Goal: Use online tool/utility: Utilize a website feature to perform a specific function

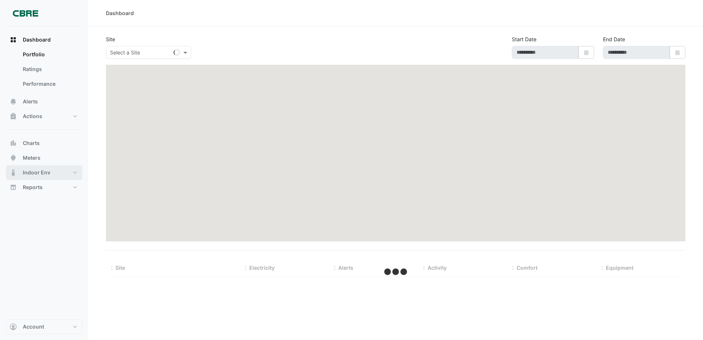
type input "**********"
select select "***"
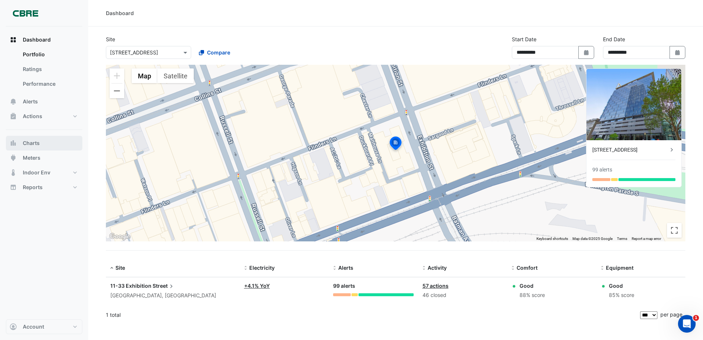
click at [47, 147] on button "Charts" at bounding box center [44, 143] width 77 height 15
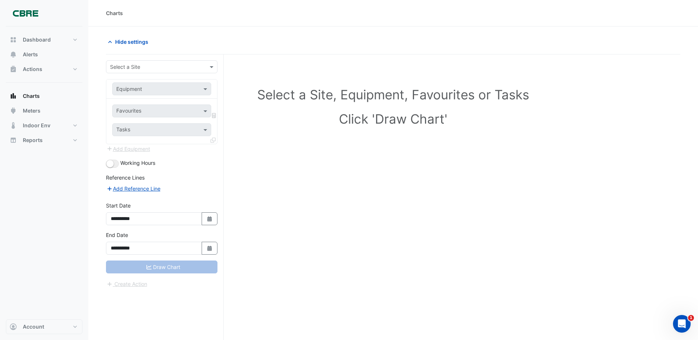
click at [177, 72] on div "Select a Site" at bounding box center [161, 66] width 111 height 13
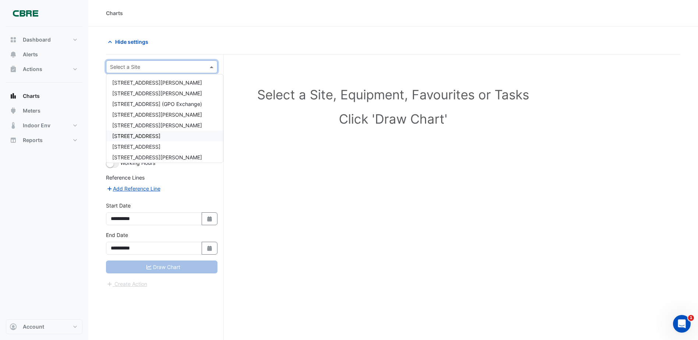
click at [160, 138] on span "[STREET_ADDRESS]" at bounding box center [136, 136] width 48 height 6
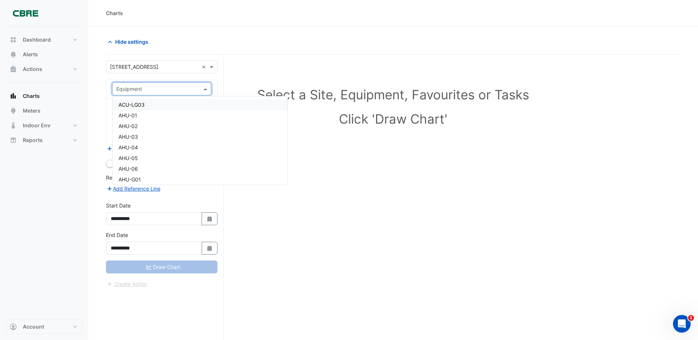
click at [166, 91] on input "text" at bounding box center [154, 89] width 76 height 8
type input "*******"
click at [148, 151] on div "VAV-10-05" at bounding box center [162, 147] width 98 height 11
click at [190, 113] on input "text" at bounding box center [157, 112] width 82 height 8
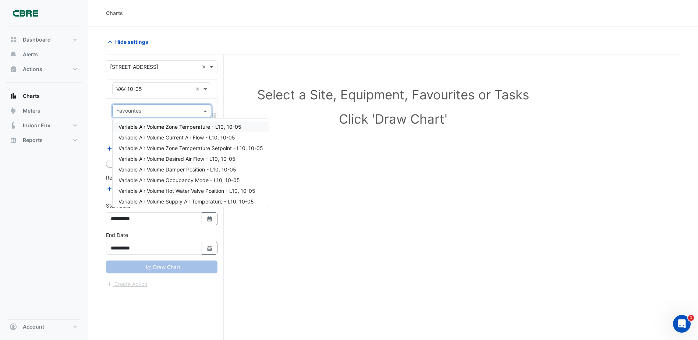
click at [187, 129] on span "Variable Air Volume Zone Temperature - L10, 10-05" at bounding box center [179, 127] width 123 height 6
click at [187, 129] on div "Favourites Tasks" at bounding box center [161, 121] width 111 height 45
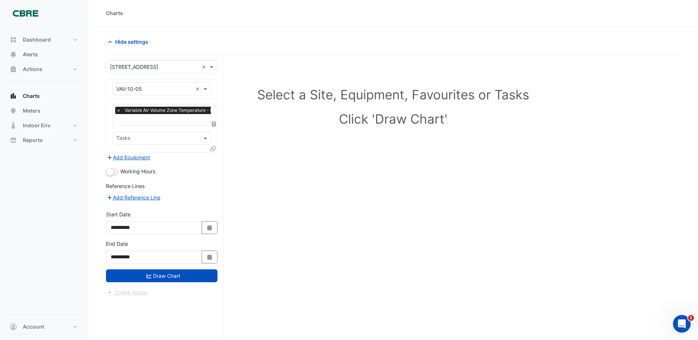
drag, startPoint x: 187, startPoint y: 129, endPoint x: 170, endPoint y: 140, distance: 19.6
click at [170, 140] on input "text" at bounding box center [157, 139] width 82 height 8
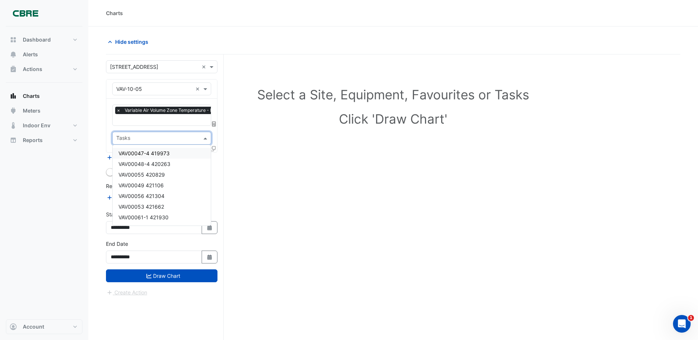
click at [171, 128] on div "Favourites × Variable Air Volume Zone Temperature - L10, 10-05 × Tasks" at bounding box center [161, 126] width 111 height 54
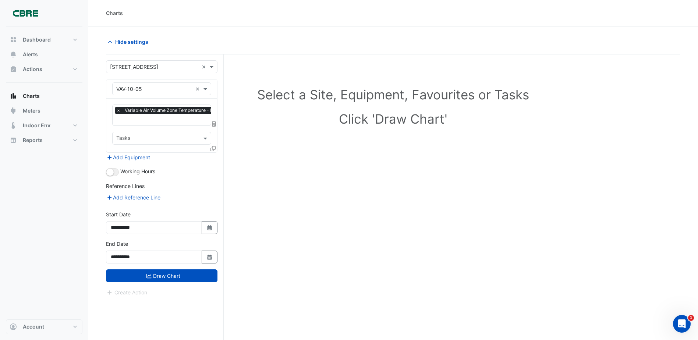
click at [212, 150] on icon at bounding box center [212, 148] width 5 height 5
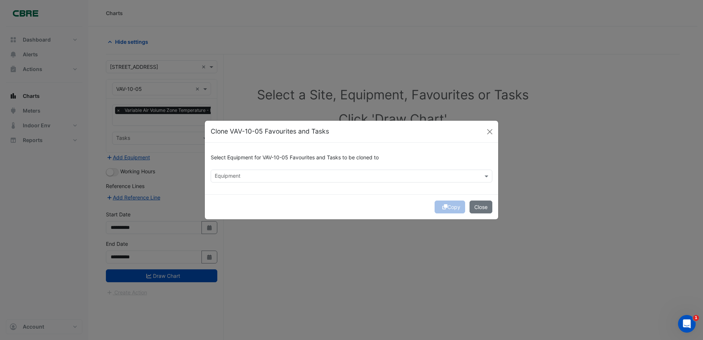
click at [258, 173] on input "text" at bounding box center [347, 177] width 265 height 8
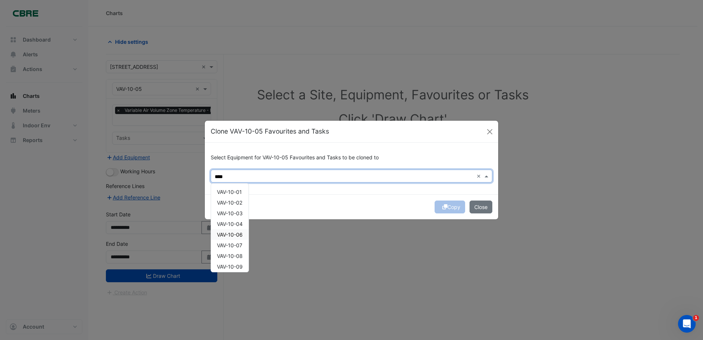
click at [241, 236] on span "VAV-10-06" at bounding box center [230, 234] width 26 height 6
click at [244, 248] on div "VAV-10-07" at bounding box center [230, 245] width 38 height 11
click at [243, 245] on div "VAV-10-07" at bounding box center [230, 245] width 38 height 11
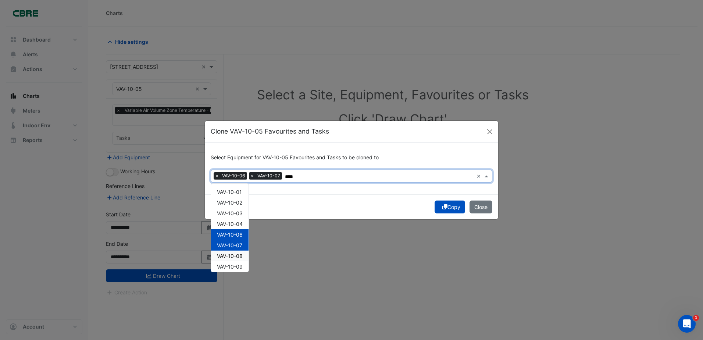
click at [240, 256] on span "VAV-10-08" at bounding box center [230, 256] width 26 height 6
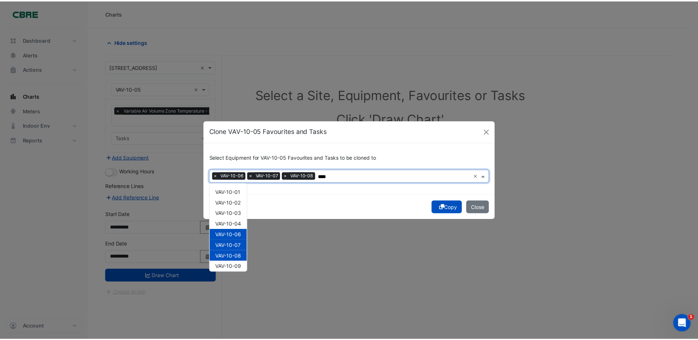
scroll to position [3, 0]
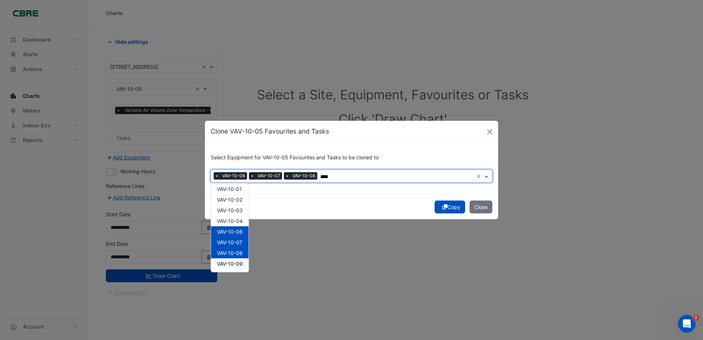
click at [240, 264] on span "VAV-10-09" at bounding box center [230, 263] width 26 height 6
type input "****"
click at [450, 204] on div "Copy Close" at bounding box center [352, 206] width 294 height 25
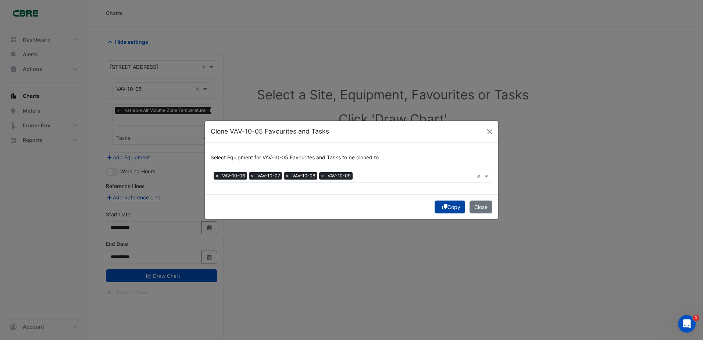
click at [457, 210] on button "Copy" at bounding box center [450, 207] width 31 height 13
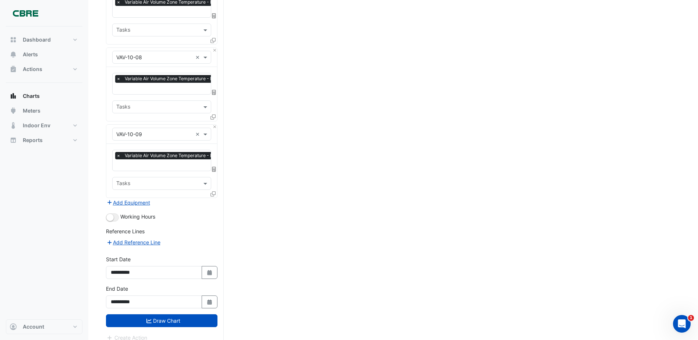
scroll to position [266, 0]
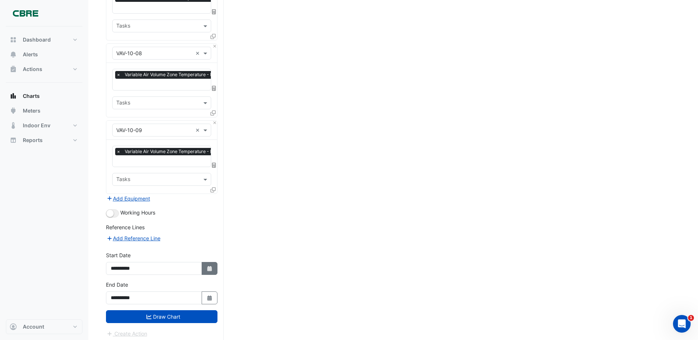
click at [216, 262] on button "Select Date" at bounding box center [210, 268] width 16 height 13
select select "*"
select select "****"
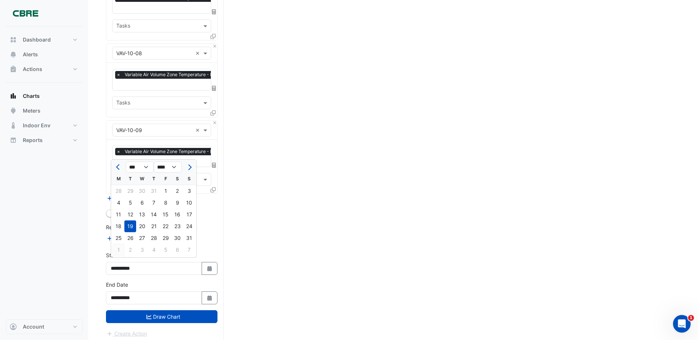
click at [120, 251] on div "1" at bounding box center [119, 250] width 12 height 12
type input "**********"
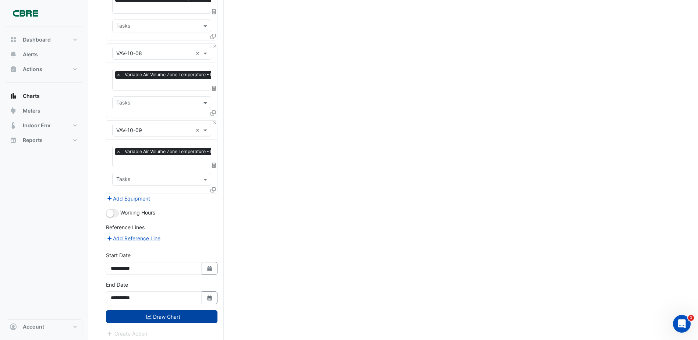
click at [156, 317] on button "Draw Chart" at bounding box center [161, 316] width 111 height 13
